Goal: Information Seeking & Learning: Learn about a topic

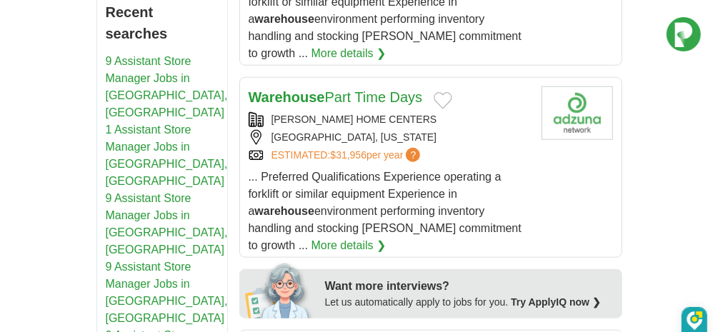
scroll to position [671, 0]
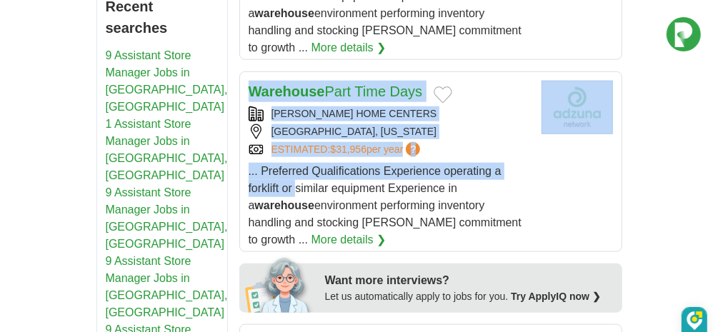
drag, startPoint x: 549, startPoint y: 117, endPoint x: 559, endPoint y: 120, distance: 10.4
click at [559, 120] on article "Warehouse Part Time Days LOWE'S HOME CENTERS WILKESBORO, NORTH CAROLINA ESTIMAT…" at bounding box center [430, 161] width 383 height 181
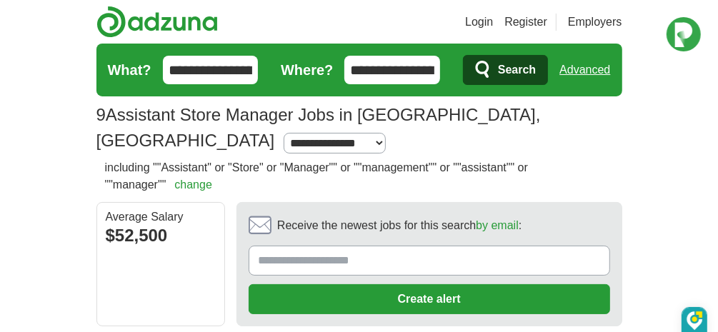
drag, startPoint x: 353, startPoint y: 192, endPoint x: 388, endPoint y: 188, distance: 35.3
click at [388, 188] on div "including ""Assistant" or "Store" or "Manager"" or ""management"" or ""assistan…" at bounding box center [360, 180] width 526 height 43
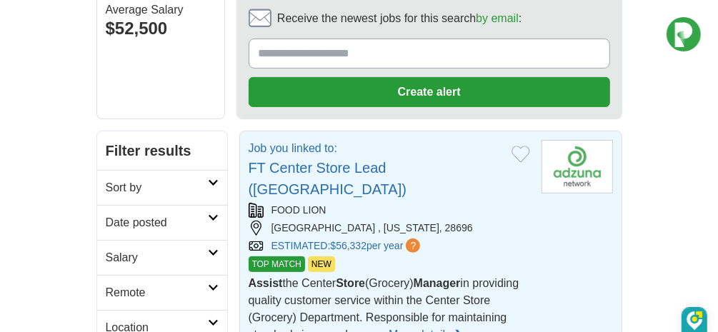
scroll to position [236, 0]
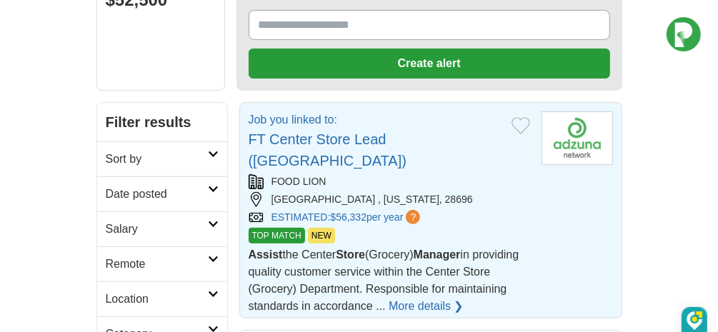
click at [299, 192] on div "[GEOGRAPHIC_DATA] , [US_STATE], 28696" at bounding box center [390, 199] width 282 height 15
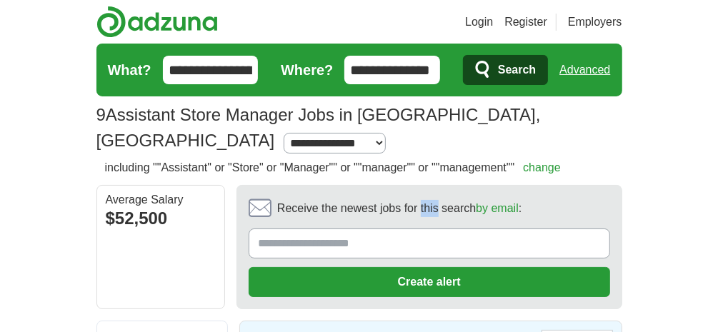
drag, startPoint x: 420, startPoint y: 192, endPoint x: 440, endPoint y: 192, distance: 20.0
click at [440, 197] on label "Receive the newest jobs for this search by email :" at bounding box center [430, 208] width 362 height 23
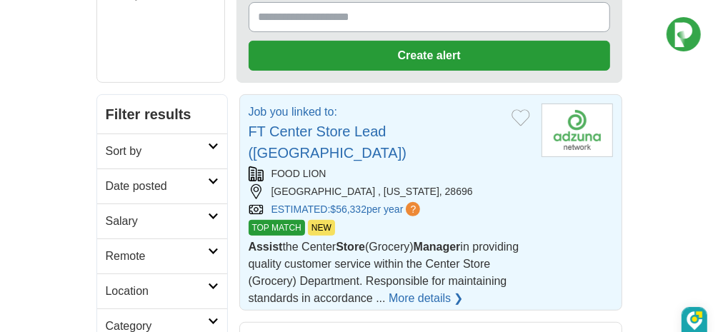
scroll to position [232, 0]
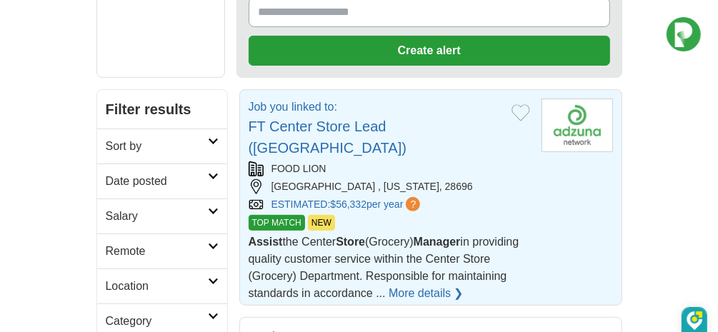
click at [290, 215] on span "TOP MATCH" at bounding box center [277, 223] width 56 height 16
